Goal: Task Accomplishment & Management: Use online tool/utility

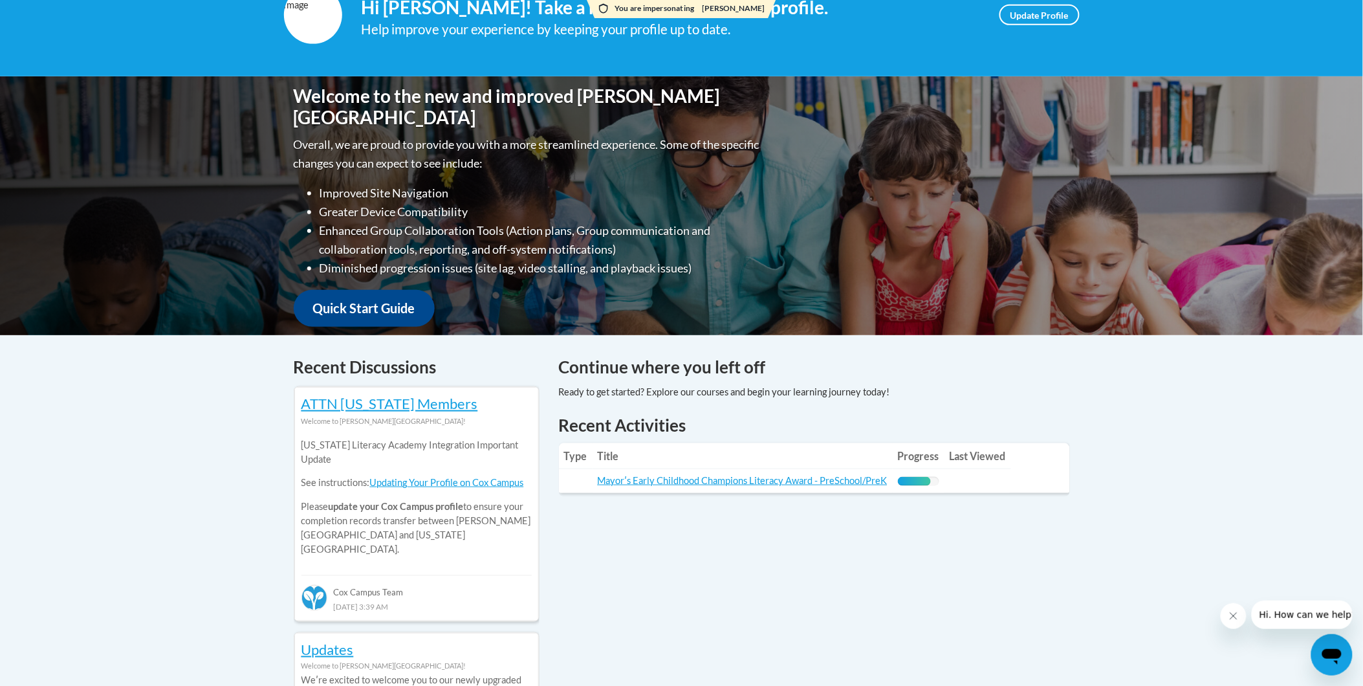
scroll to position [72, 0]
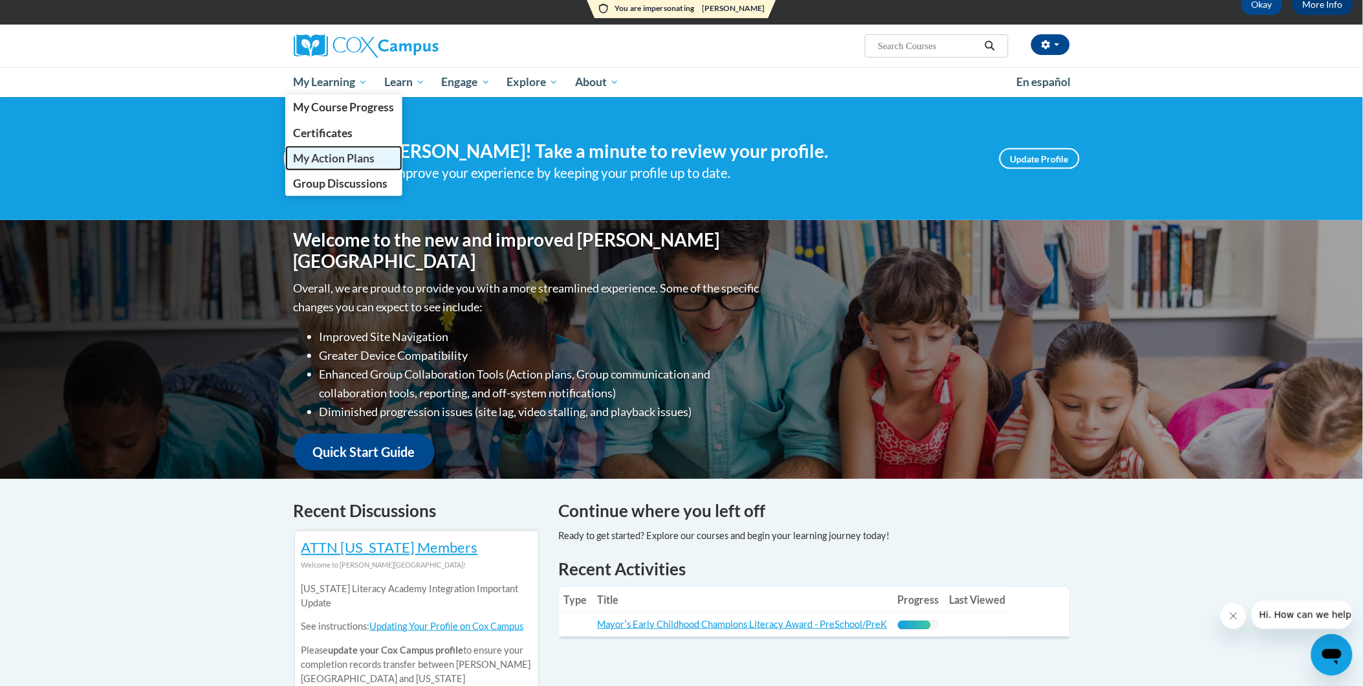
click at [343, 158] on span "My Action Plans" at bounding box center [333, 158] width 81 height 14
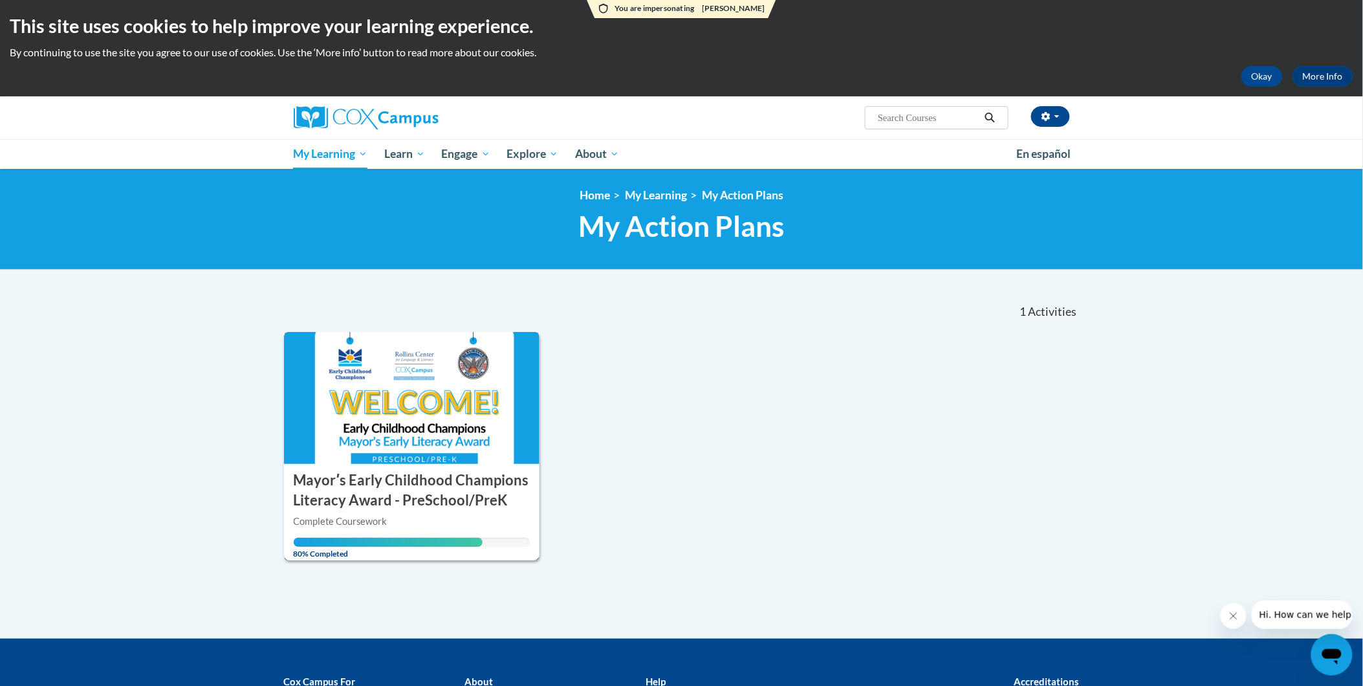
click at [391, 422] on img at bounding box center [412, 398] width 256 height 132
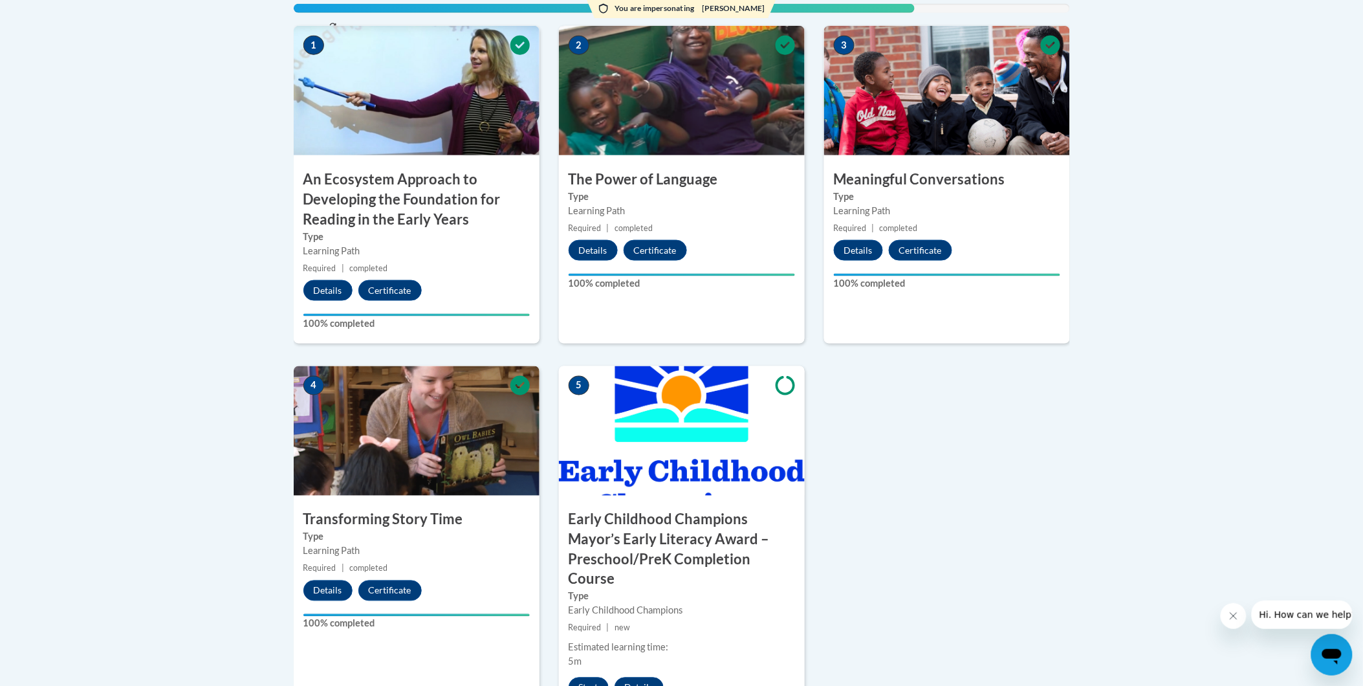
scroll to position [790, 0]
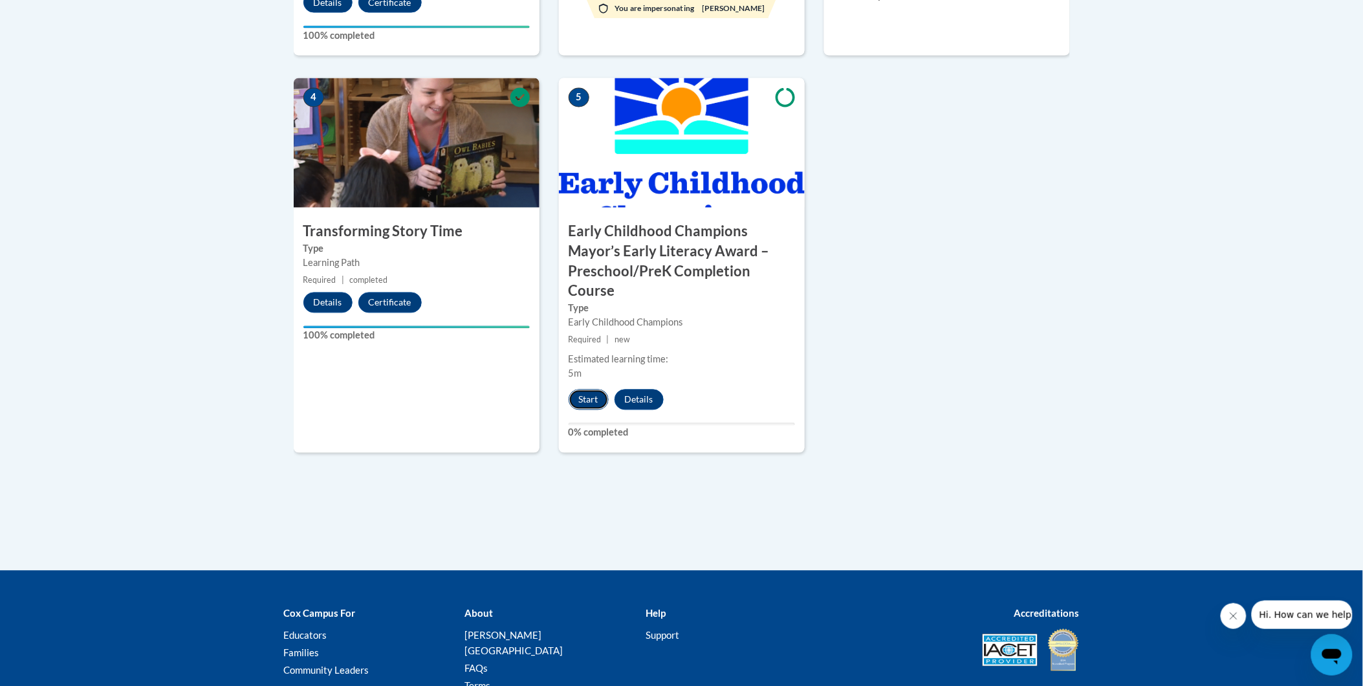
click at [595, 396] on button "Start" at bounding box center [589, 399] width 40 height 21
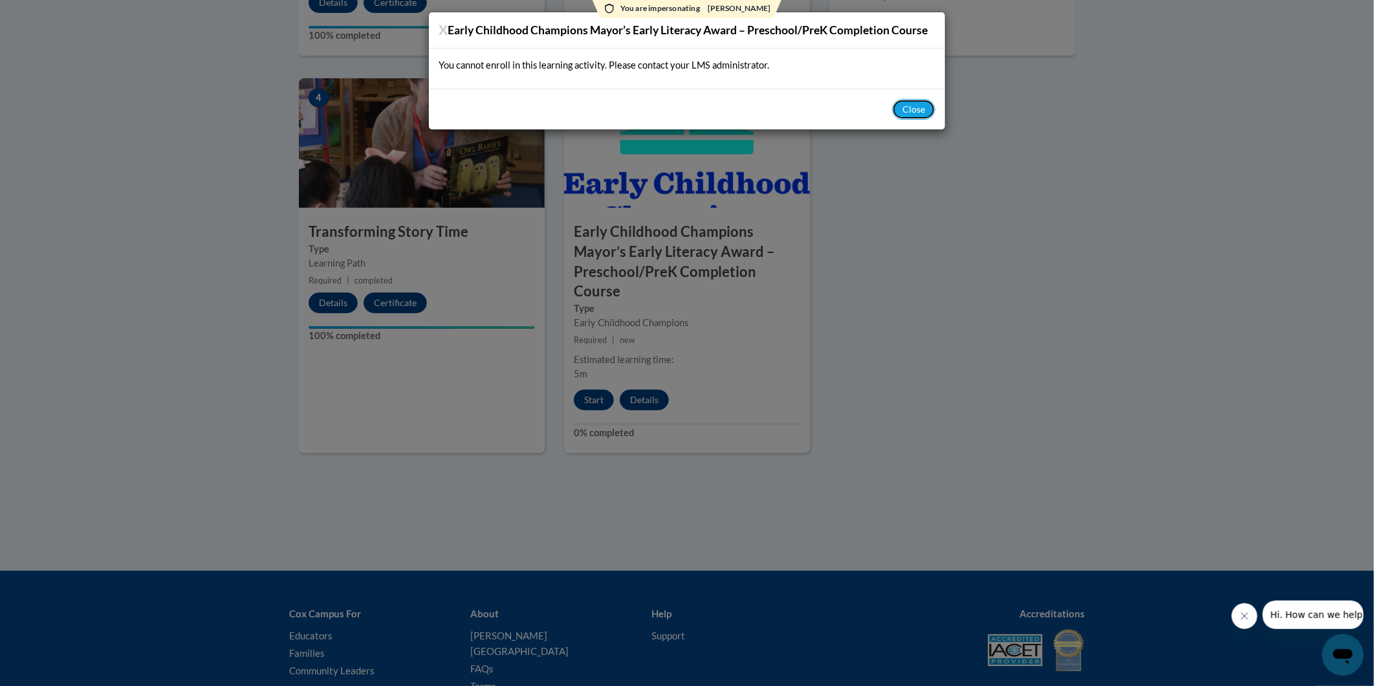
drag, startPoint x: 913, startPoint y: 114, endPoint x: 858, endPoint y: 101, distance: 56.5
click at [913, 113] on button "Close" at bounding box center [913, 109] width 43 height 21
